Goal: Task Accomplishment & Management: Manage account settings

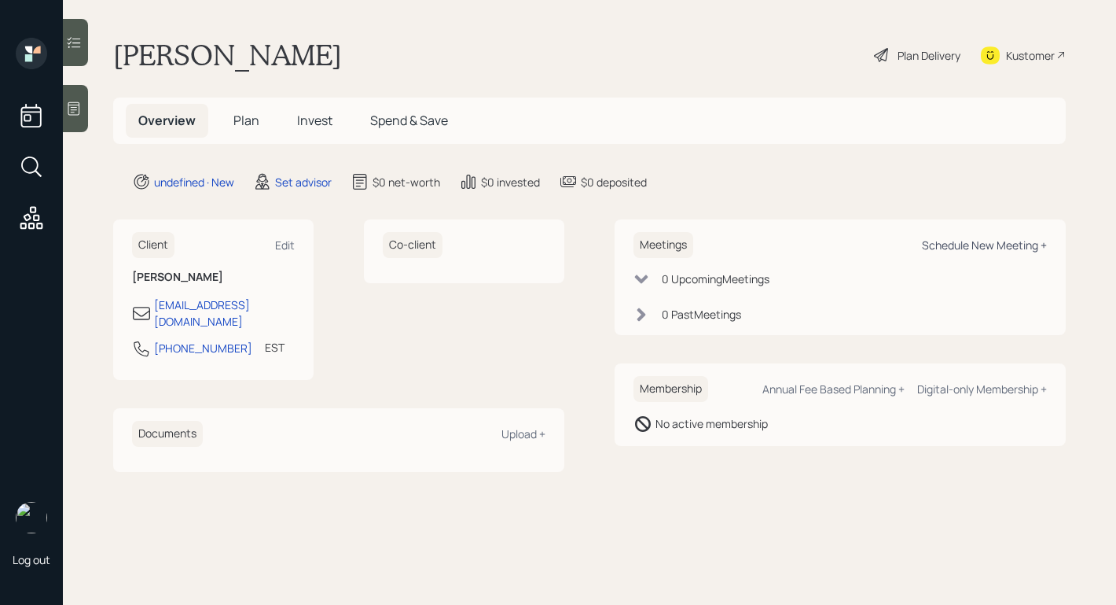
click at [939, 240] on div "Schedule New Meeting +" at bounding box center [984, 244] width 125 height 15
select select "round-[PERSON_NAME]"
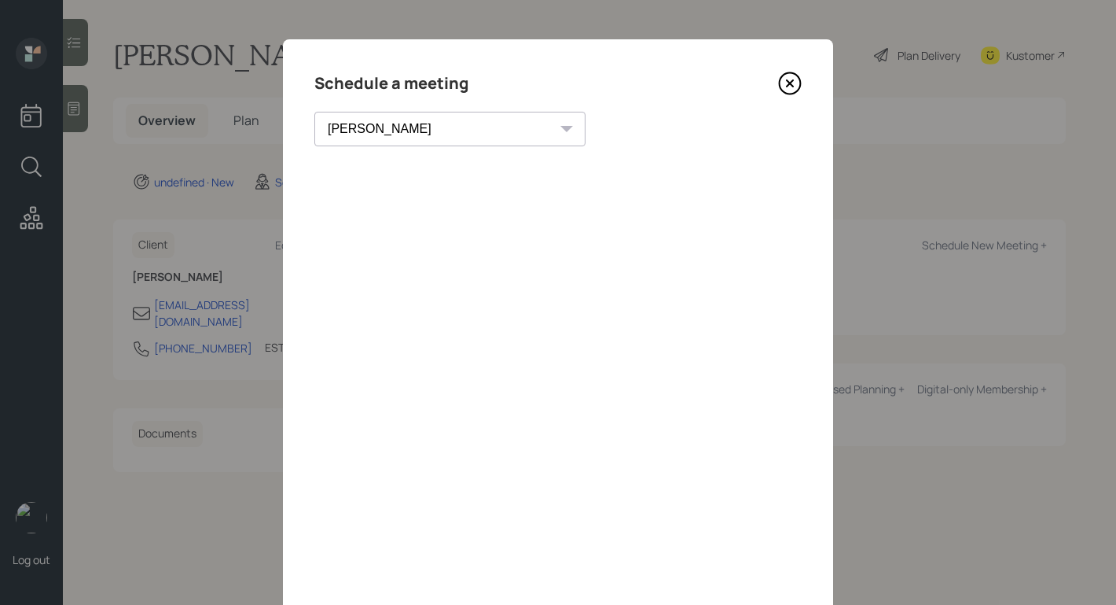
click at [793, 75] on icon at bounding box center [790, 84] width 24 height 24
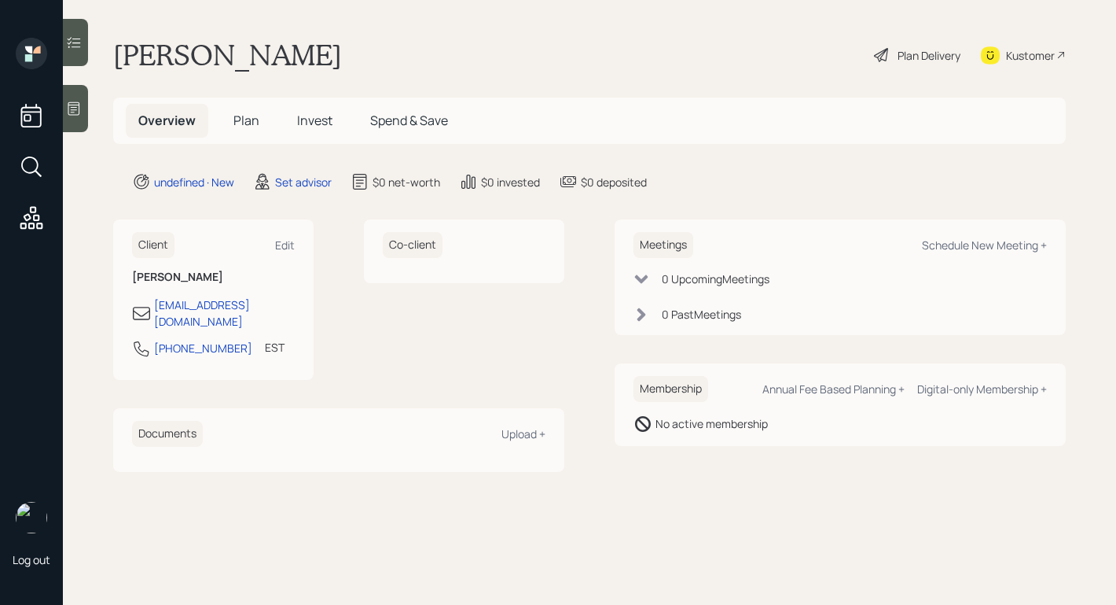
click at [80, 107] on icon at bounding box center [74, 109] width 16 height 16
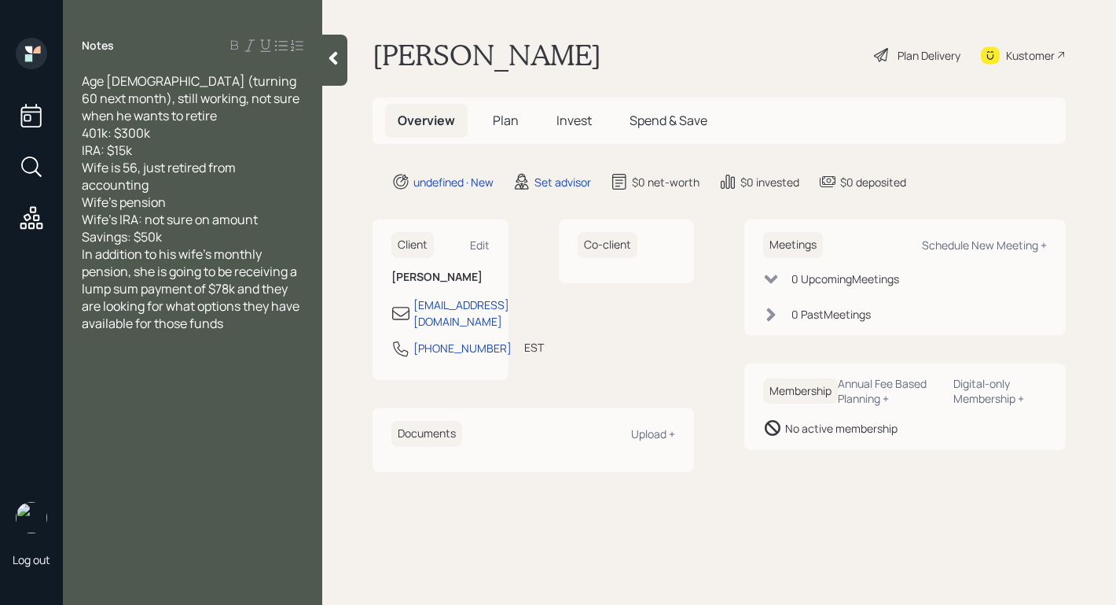
click at [235, 239] on div "Savings: $50k" at bounding box center [193, 236] width 222 height 17
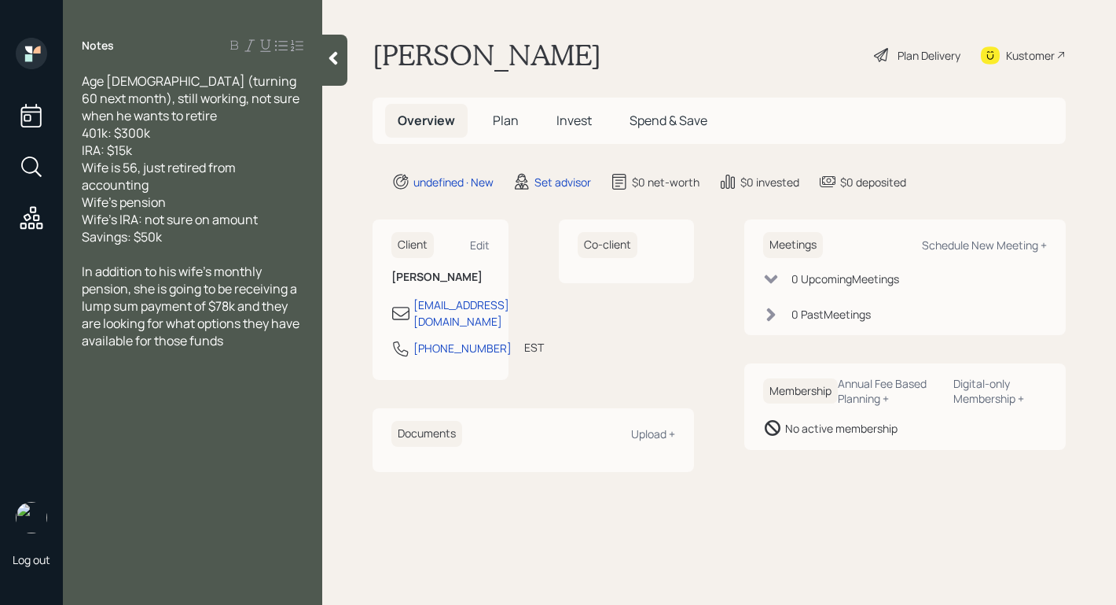
click at [323, 60] on div at bounding box center [334, 60] width 25 height 51
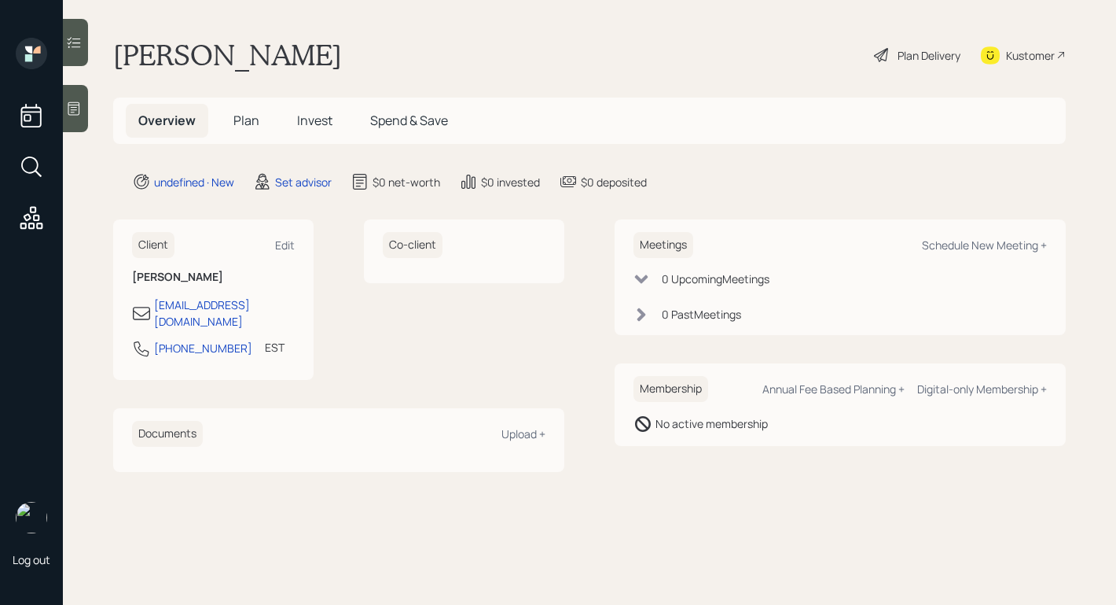
click at [56, 109] on div "Log out" at bounding box center [31, 302] width 63 height 605
click at [72, 112] on icon at bounding box center [74, 108] width 12 height 13
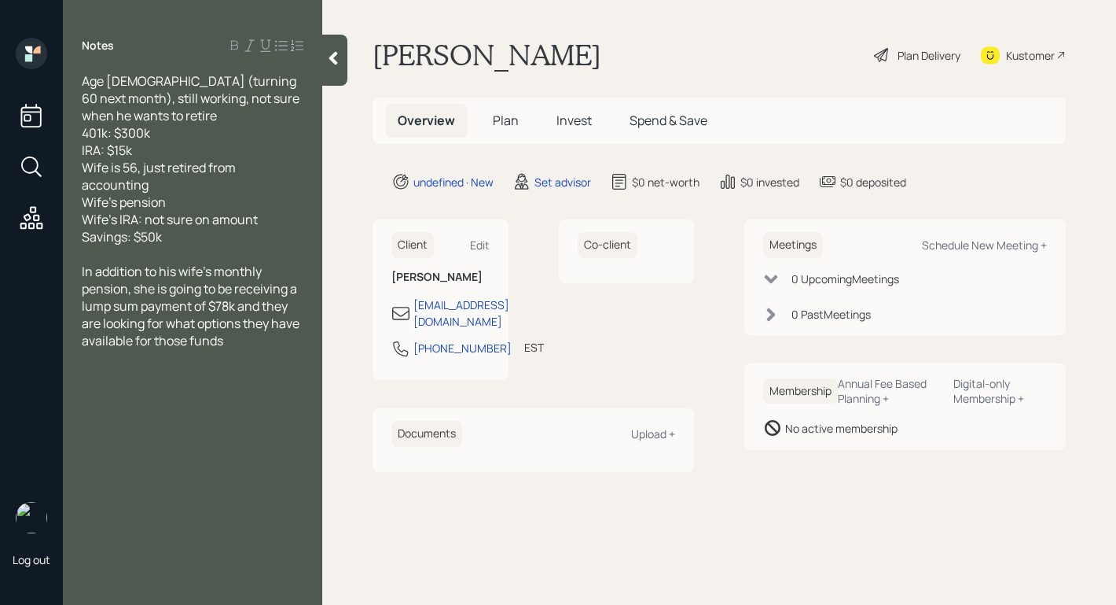
click at [333, 72] on div at bounding box center [334, 60] width 25 height 51
